Goal: Transaction & Acquisition: Purchase product/service

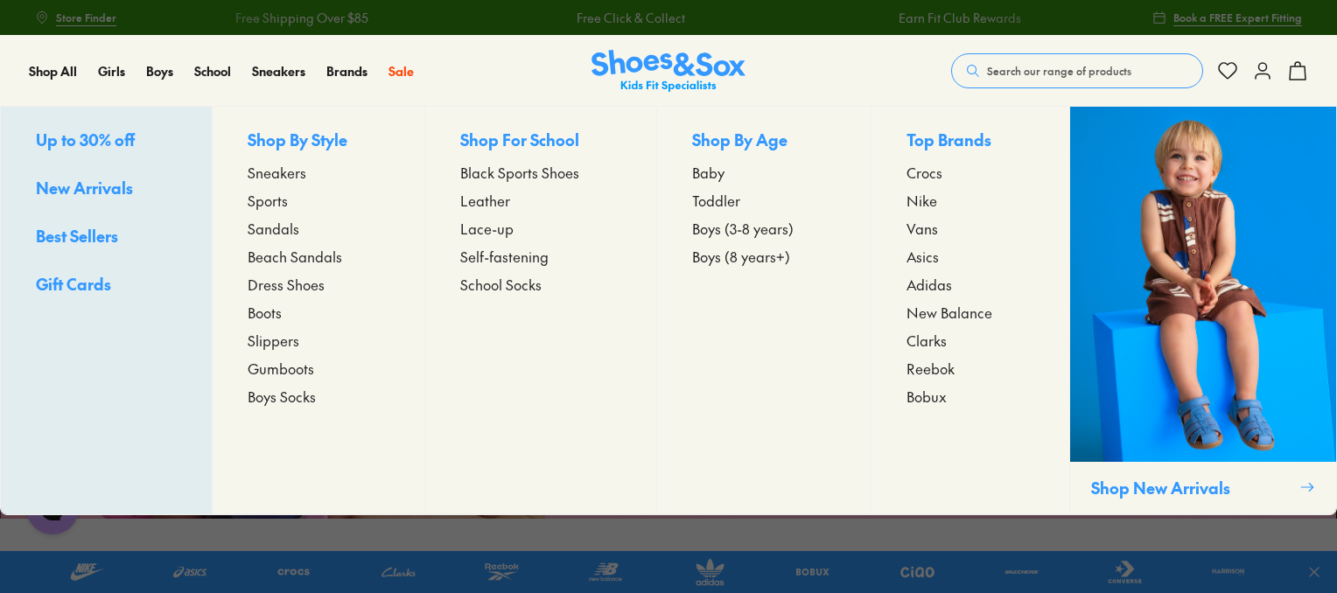
click at [706, 203] on span "Toddler" at bounding box center [716, 200] width 48 height 21
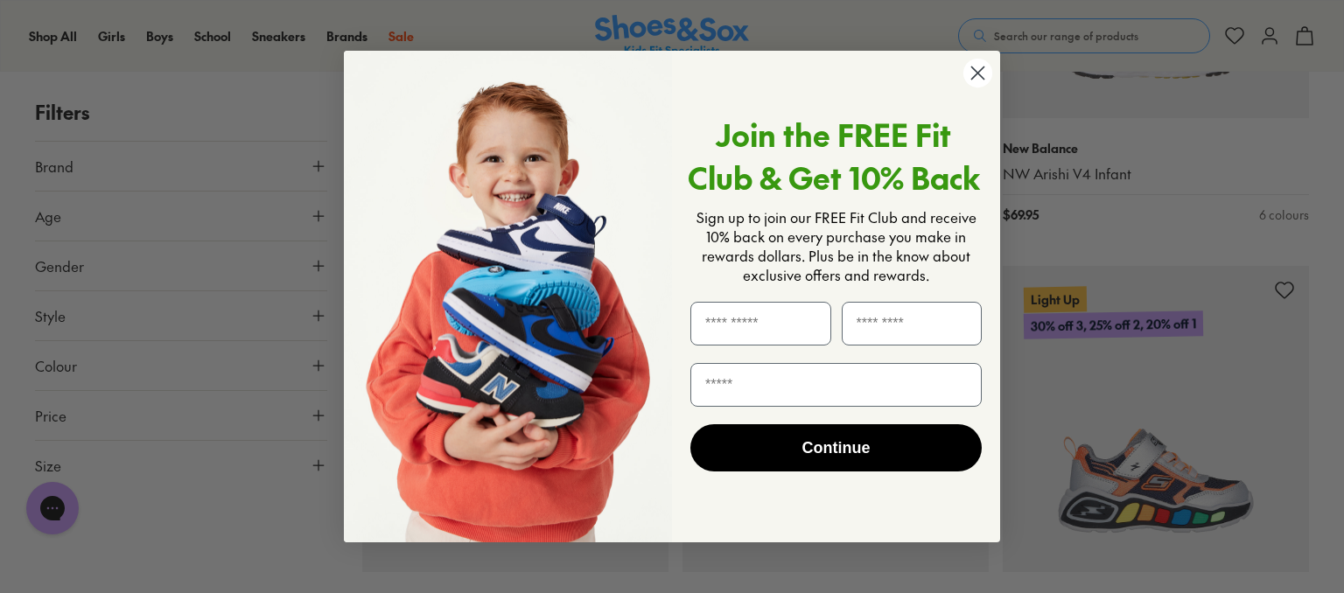
scroll to position [1472, 0]
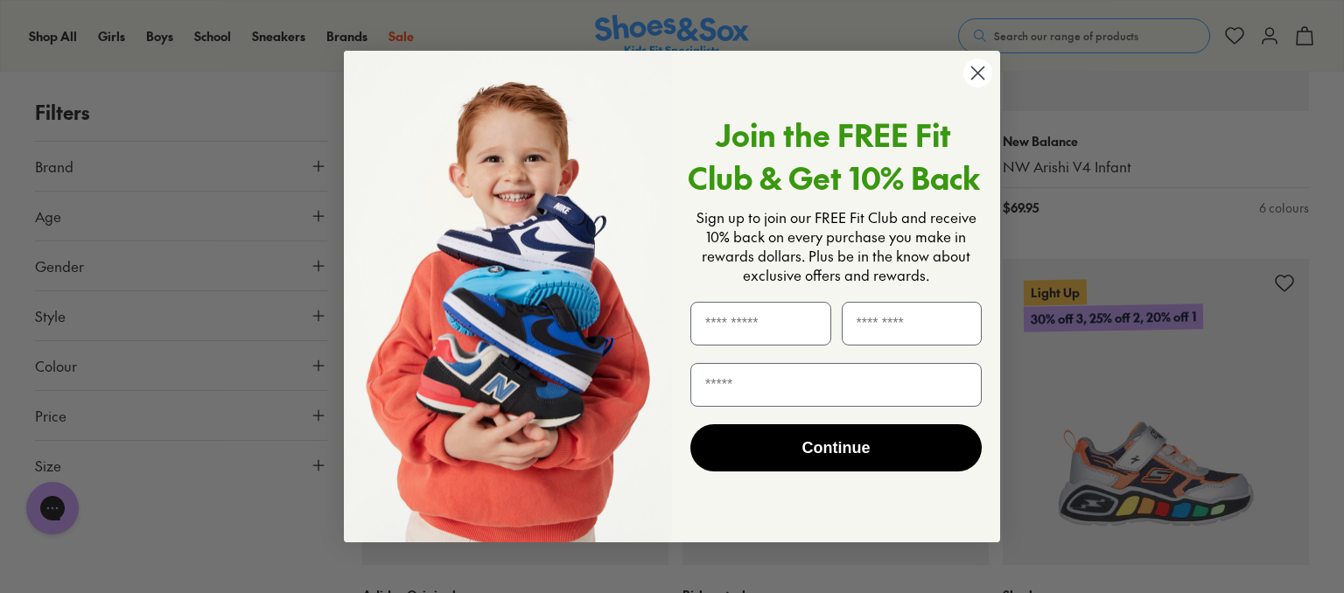
click at [987, 66] on circle "Close dialog" at bounding box center [978, 73] width 29 height 29
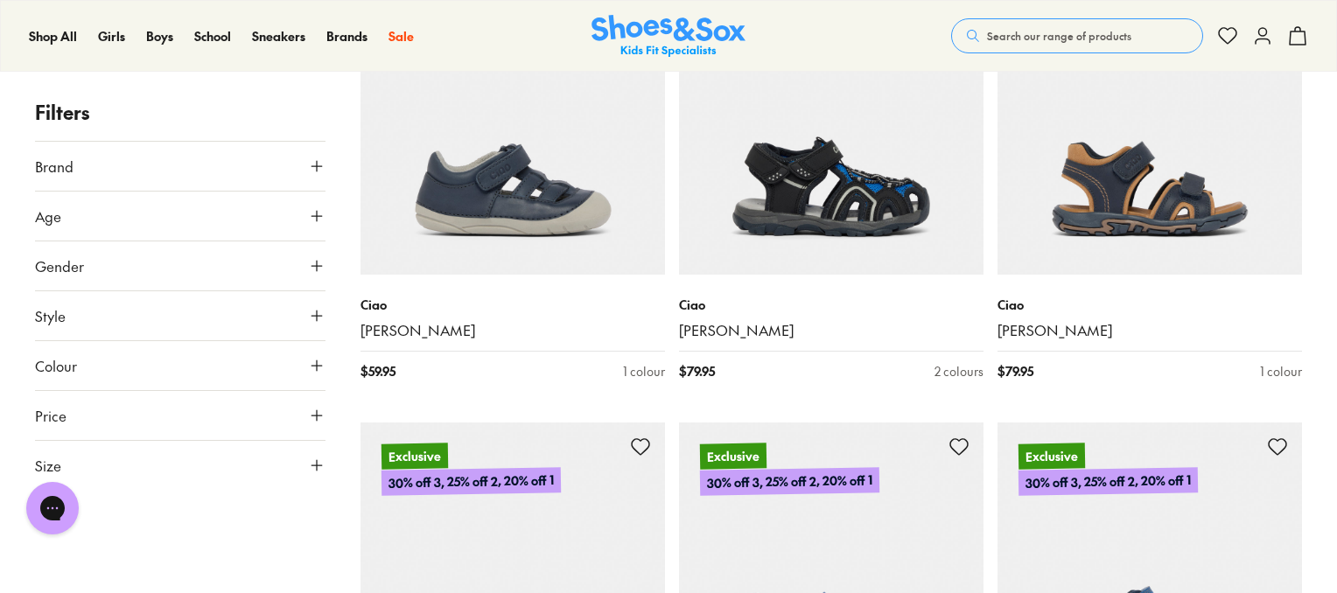
scroll to position [2209, 0]
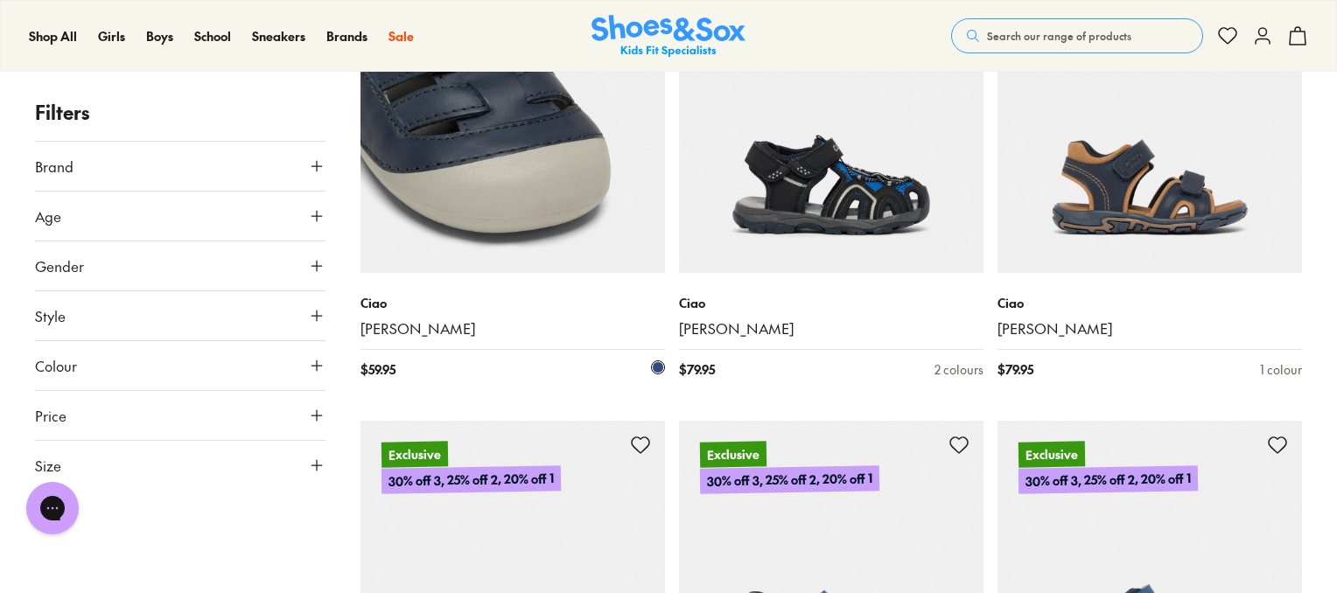
click at [445, 263] on img at bounding box center [513, 120] width 305 height 305
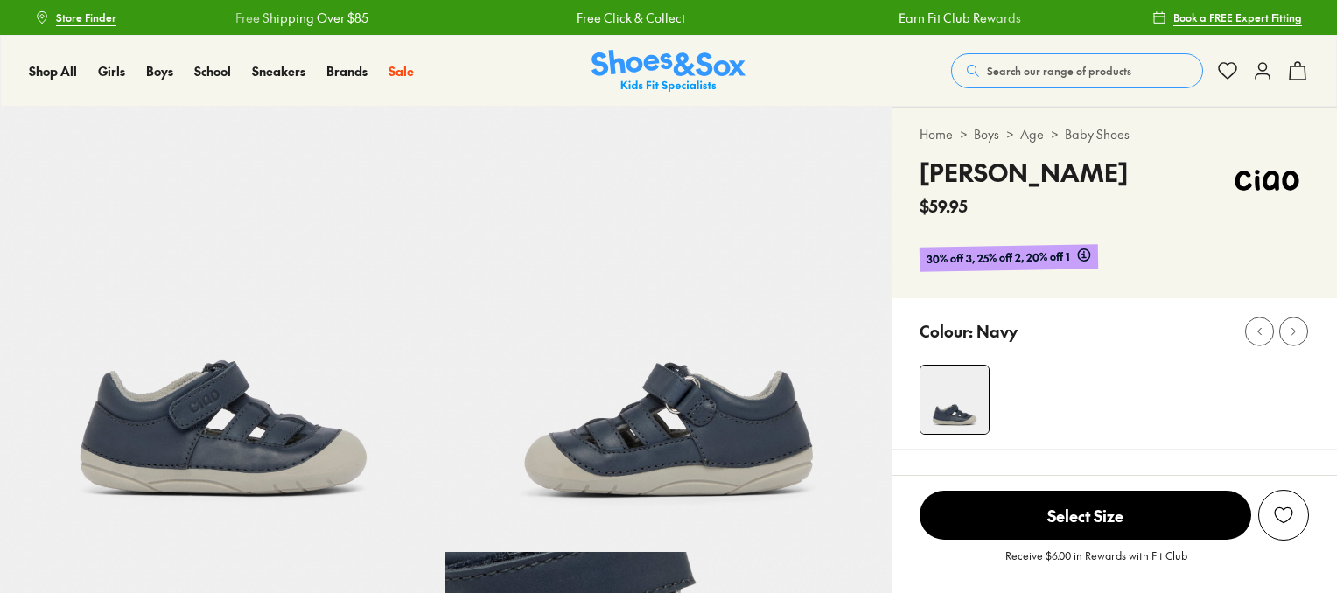
select select "*"
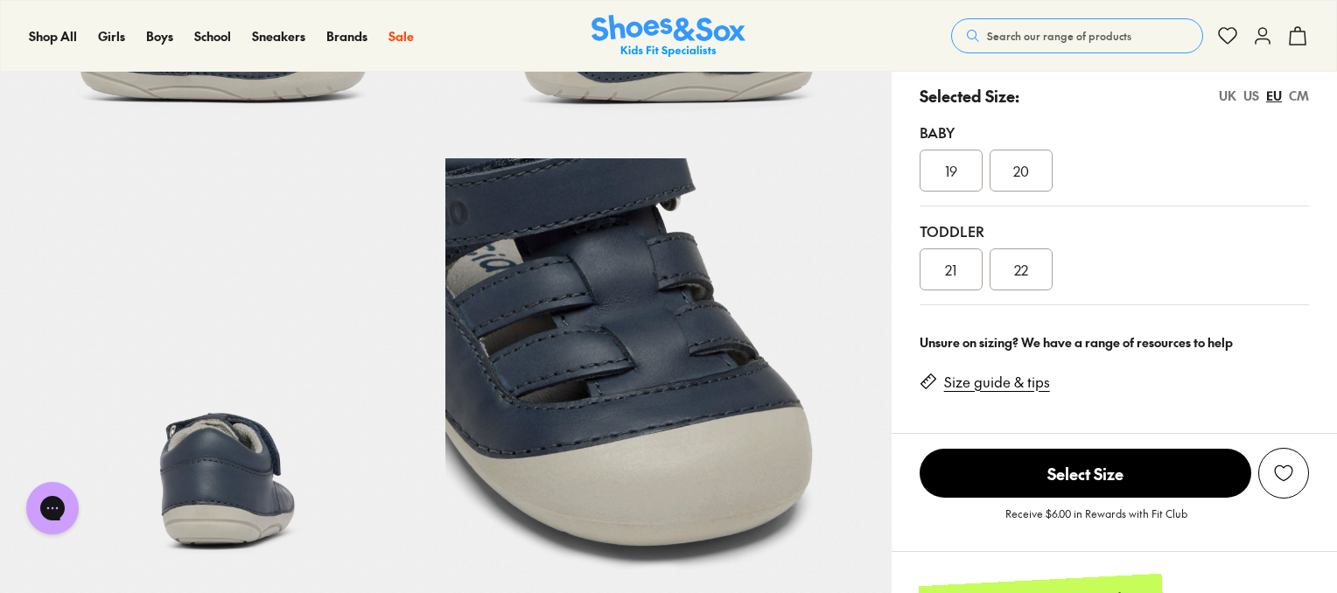
scroll to position [395, 0]
